Goal: Information Seeking & Learning: Learn about a topic

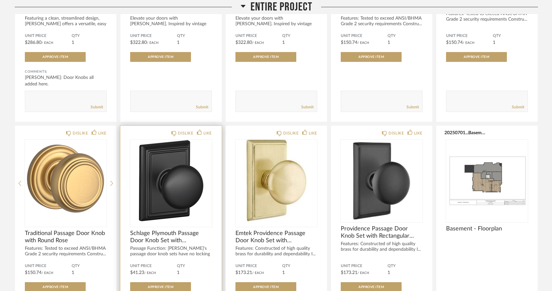
scroll to position [242, 0]
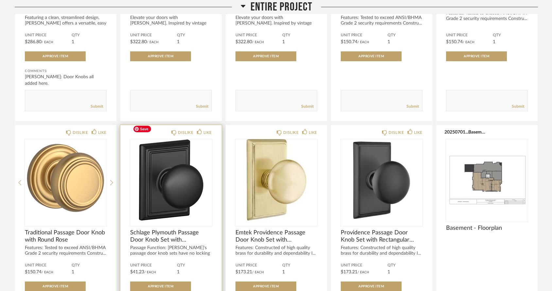
click at [175, 161] on img "0" at bounding box center [171, 180] width 82 height 82
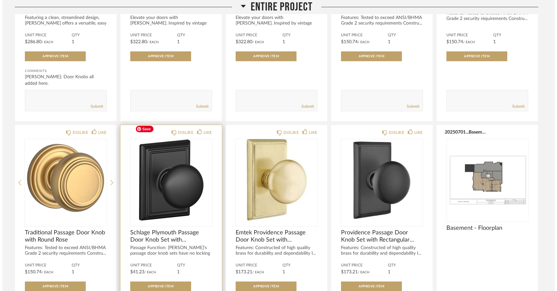
scroll to position [0, 0]
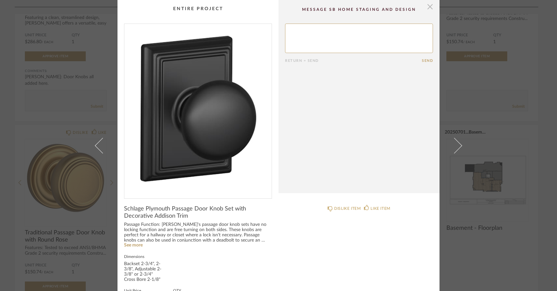
click at [430, 7] on span "button" at bounding box center [429, 6] width 13 height 13
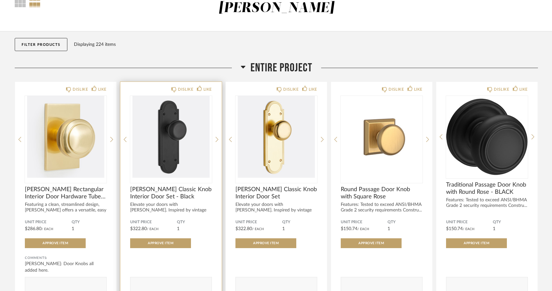
scroll to position [67, 0]
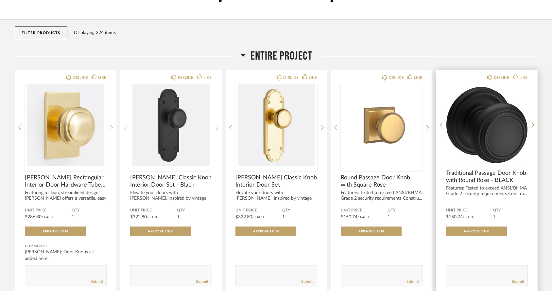
click at [447, 169] on span "Traditional Passage Door Knob with Round Rose - BLACK" at bounding box center [487, 176] width 82 height 14
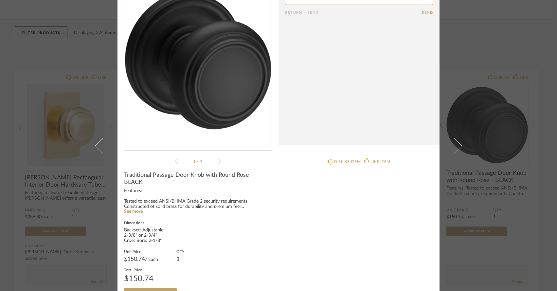
scroll to position [68, 0]
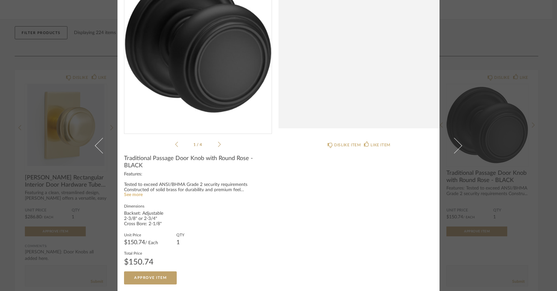
click at [136, 192] on link "See more" at bounding box center [133, 194] width 19 height 5
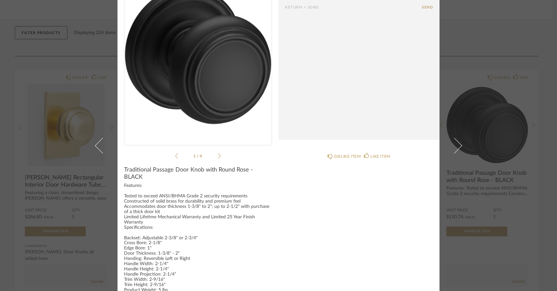
scroll to position [49, 0]
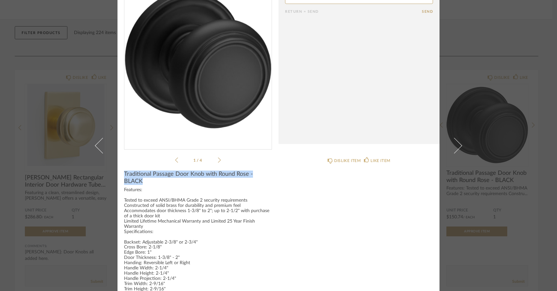
drag, startPoint x: 121, startPoint y: 174, endPoint x: 143, endPoint y: 182, distance: 22.8
click at [143, 182] on cpp-summary-info "Traditional Passage Door Knob with Round Rose - BLACK Features: Tested to excee…" at bounding box center [197, 279] width 161 height 231
copy span "Traditional Passage Door Knob with Round Rose - BLACK"
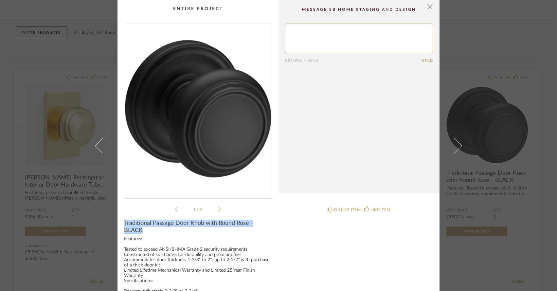
scroll to position [0, 0]
click at [428, 7] on span "button" at bounding box center [429, 6] width 13 height 13
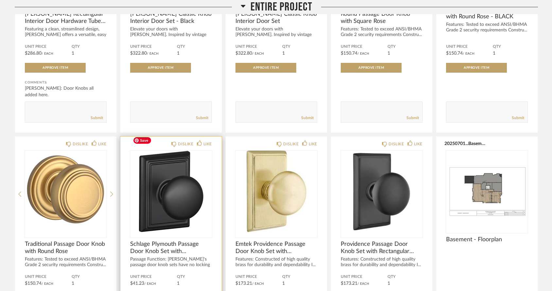
scroll to position [232, 0]
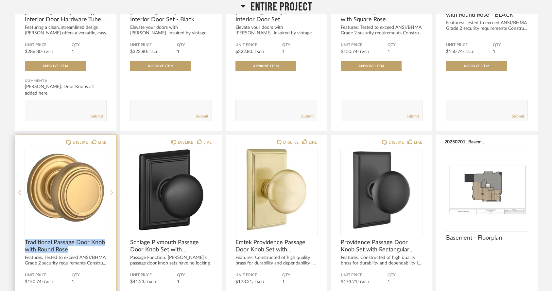
drag, startPoint x: 24, startPoint y: 223, endPoint x: 74, endPoint y: 231, distance: 50.8
click at [74, 231] on div "DISLIKE LIKE Traditional Passage Door Knob with Round Rose Features: Tested to …" at bounding box center [65, 248] width 101 height 226
copy span "Traditional Passage Door Knob with Round Rose"
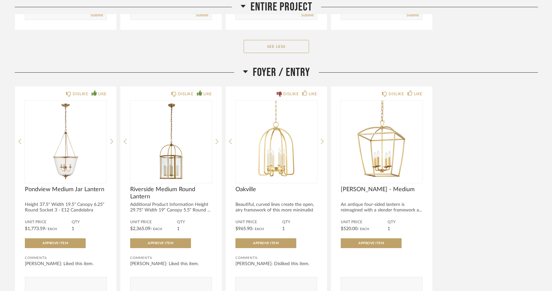
scroll to position [766, 0]
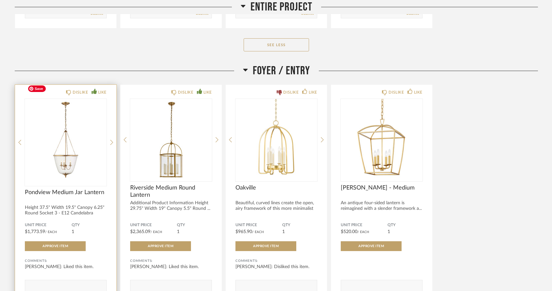
click at [0, 0] on img at bounding box center [0, 0] width 0 height 0
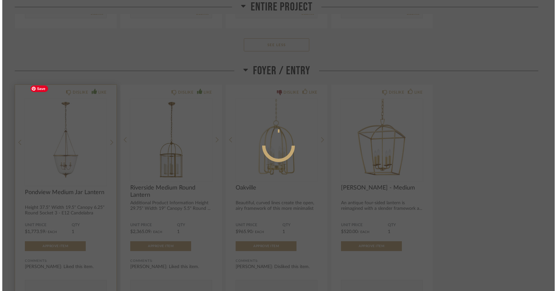
scroll to position [0, 0]
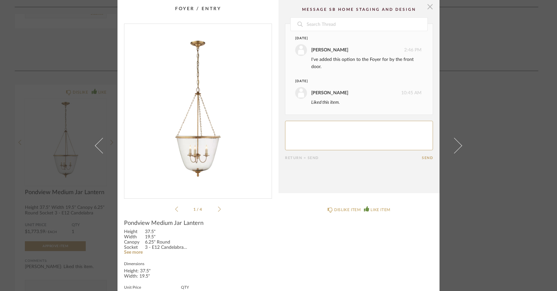
click at [427, 7] on span "button" at bounding box center [429, 6] width 13 height 13
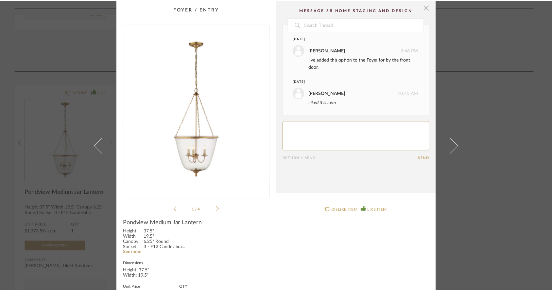
scroll to position [766, 0]
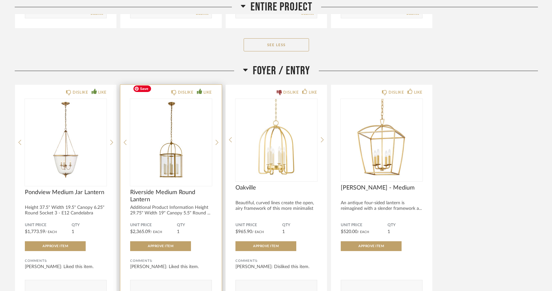
click at [0, 0] on img at bounding box center [0, 0] width 0 height 0
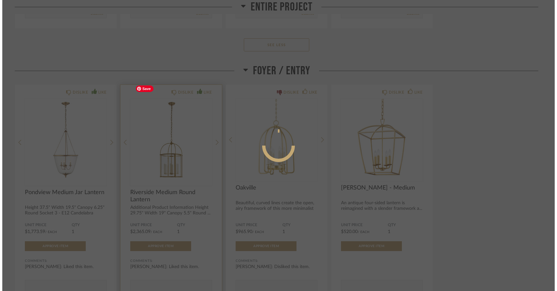
scroll to position [0, 0]
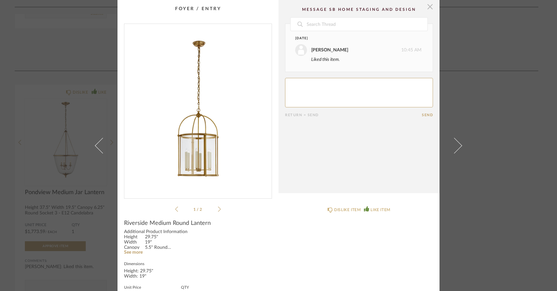
click at [429, 8] on span "button" at bounding box center [429, 6] width 13 height 13
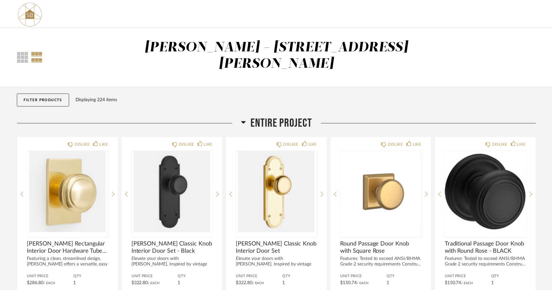
scroll to position [766, 0]
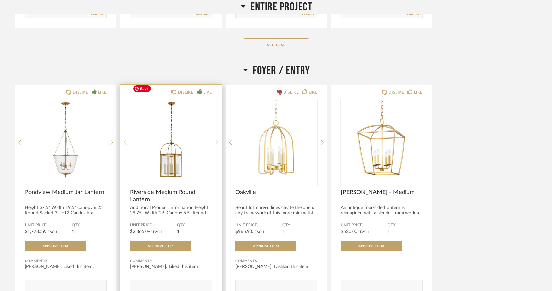
click at [166, 142] on img "0" at bounding box center [171, 140] width 82 height 82
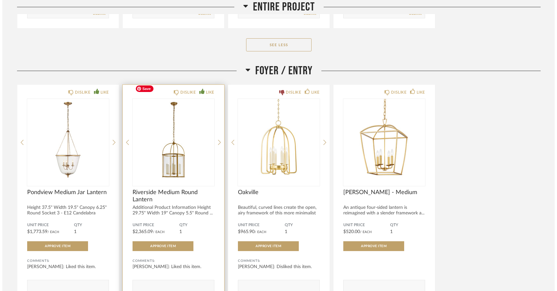
scroll to position [0, 0]
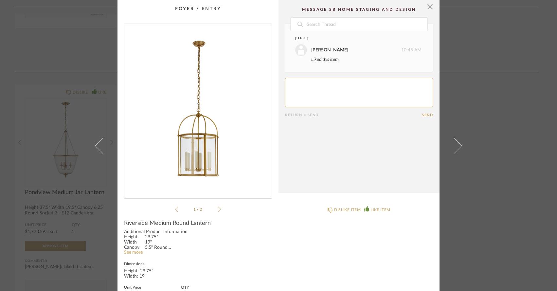
click at [136, 252] on link "See more" at bounding box center [133, 252] width 19 height 5
click at [74, 132] on div "× 1 / 2 Date [DATE] [PERSON_NAME] 10:45 AM Liked this item. Return = Send Send …" at bounding box center [278, 145] width 557 height 291
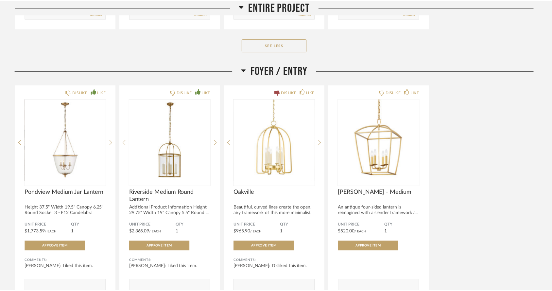
scroll to position [766, 0]
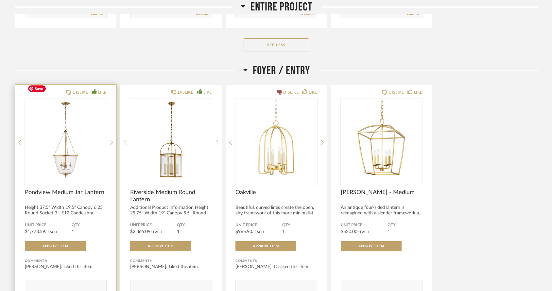
click at [73, 137] on img "0" at bounding box center [66, 140] width 82 height 82
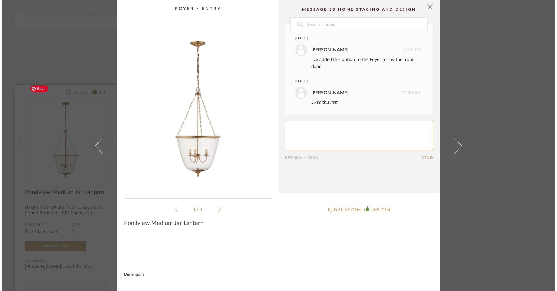
scroll to position [0, 0]
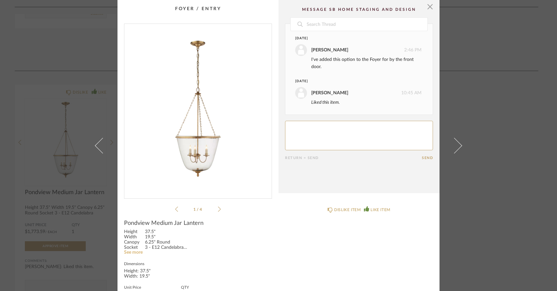
click at [132, 252] on link "See more" at bounding box center [133, 252] width 19 height 5
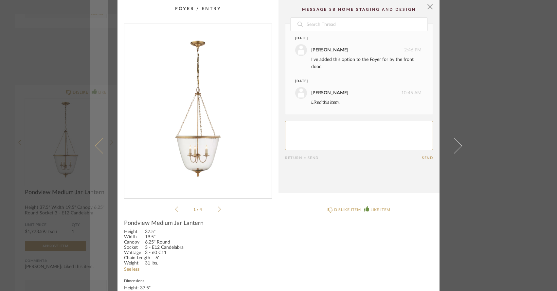
click at [103, 214] on link at bounding box center [99, 145] width 18 height 291
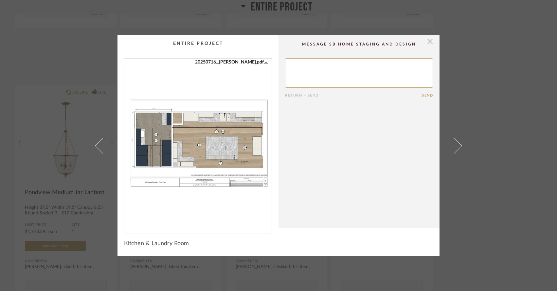
click at [428, 43] on span "button" at bounding box center [429, 41] width 13 height 13
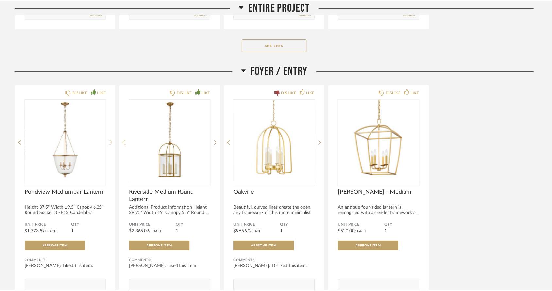
scroll to position [766, 0]
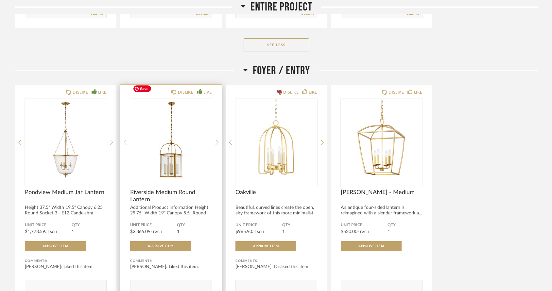
click at [173, 137] on img "0" at bounding box center [171, 140] width 82 height 82
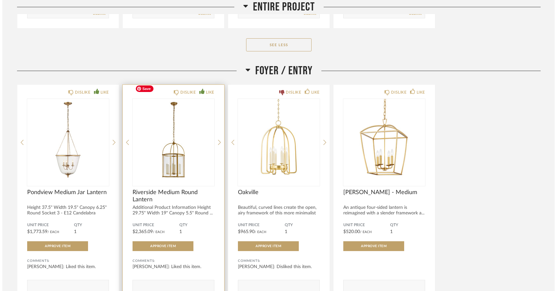
scroll to position [0, 0]
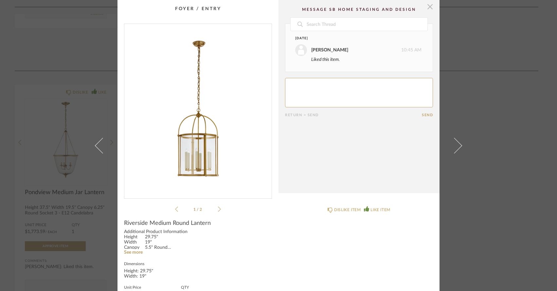
click at [426, 7] on span "button" at bounding box center [429, 6] width 13 height 13
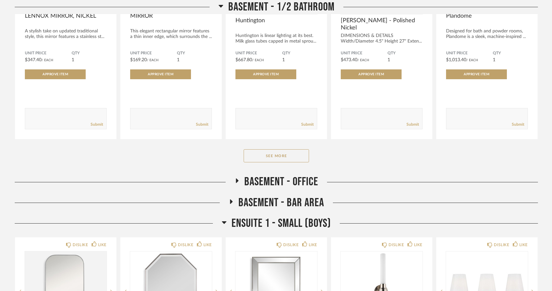
scroll to position [3787, 0]
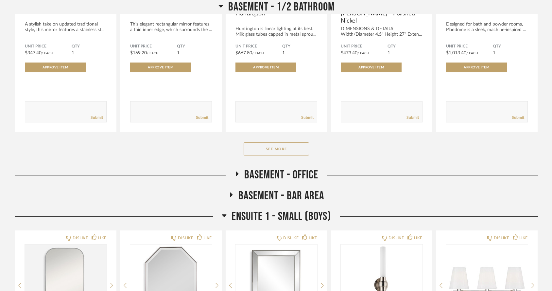
click at [223, 214] on icon at bounding box center [224, 215] width 5 height 3
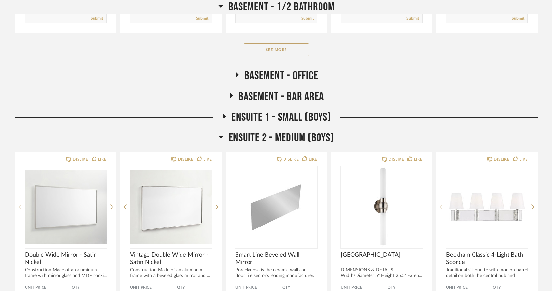
scroll to position [3890, 0]
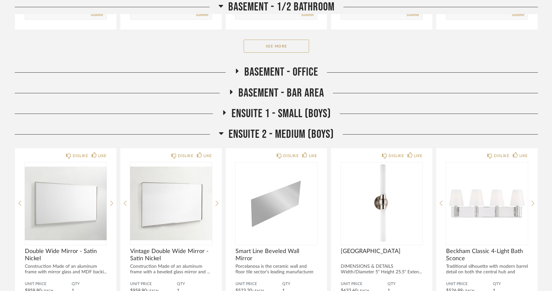
click at [222, 129] on icon at bounding box center [221, 133] width 5 height 8
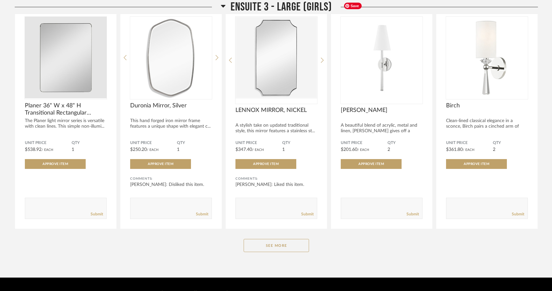
scroll to position [4056, 0]
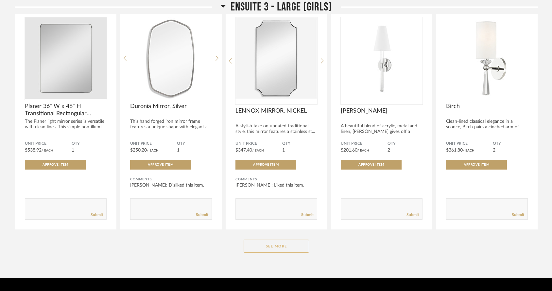
click at [293, 239] on button "See More" at bounding box center [276, 245] width 65 height 13
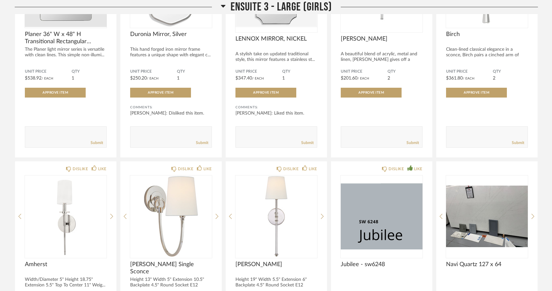
scroll to position [4159, 0]
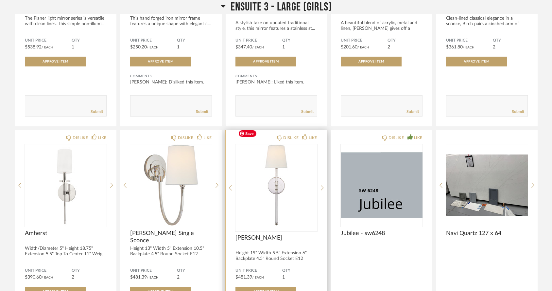
click at [278, 170] on img "0" at bounding box center [277, 185] width 82 height 82
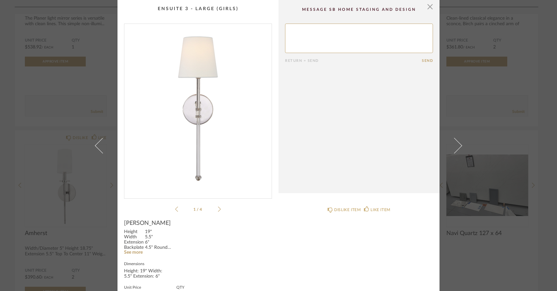
scroll to position [0, 0]
click at [427, 8] on span "button" at bounding box center [429, 6] width 13 height 13
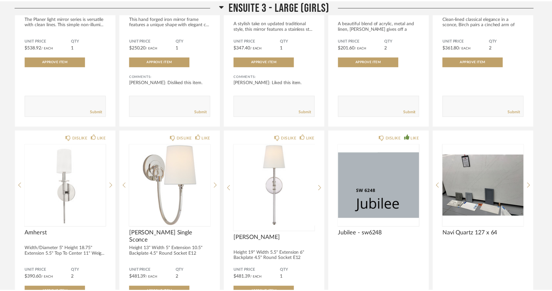
scroll to position [4159, 0]
